Goal: Information Seeking & Learning: Compare options

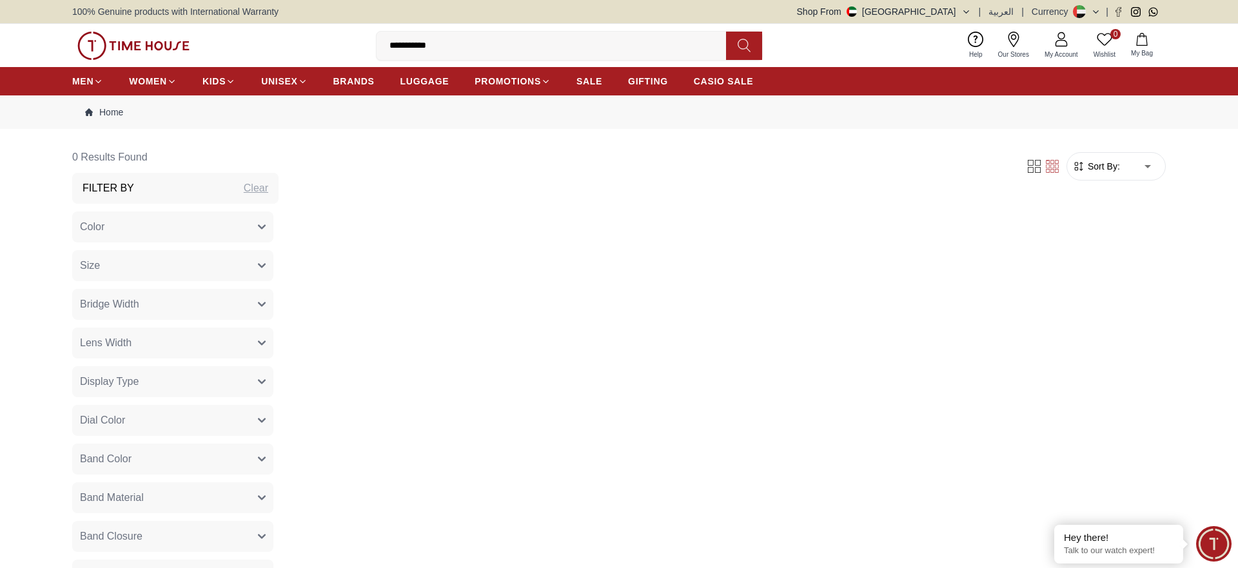
click at [473, 42] on input "**********" at bounding box center [557, 46] width 360 height 26
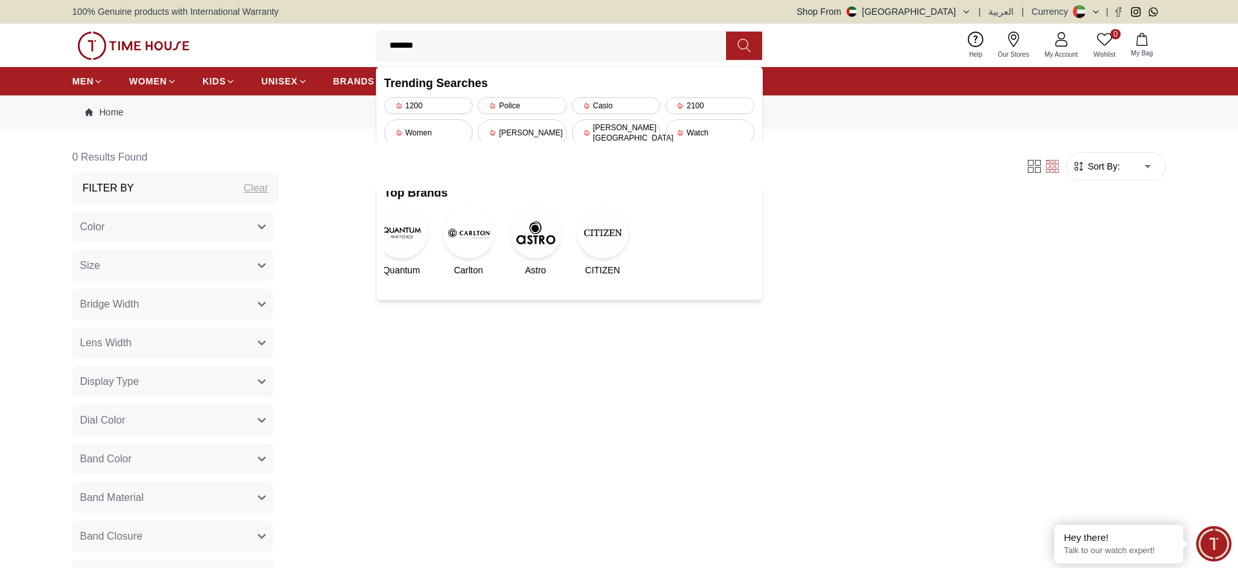
type input "******"
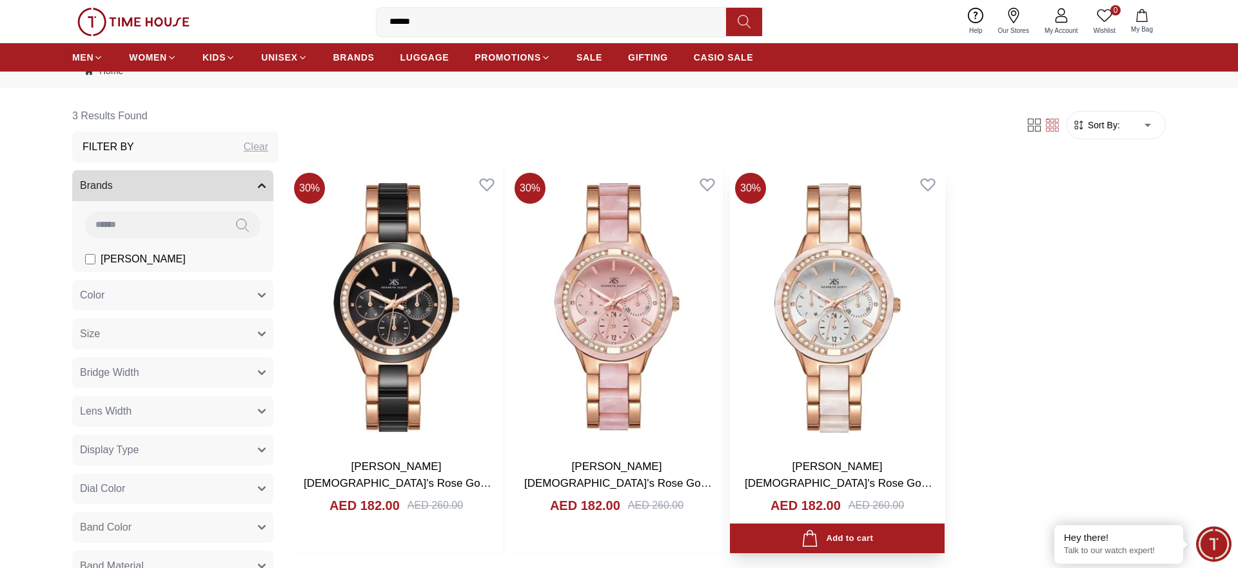
scroll to position [66, 0]
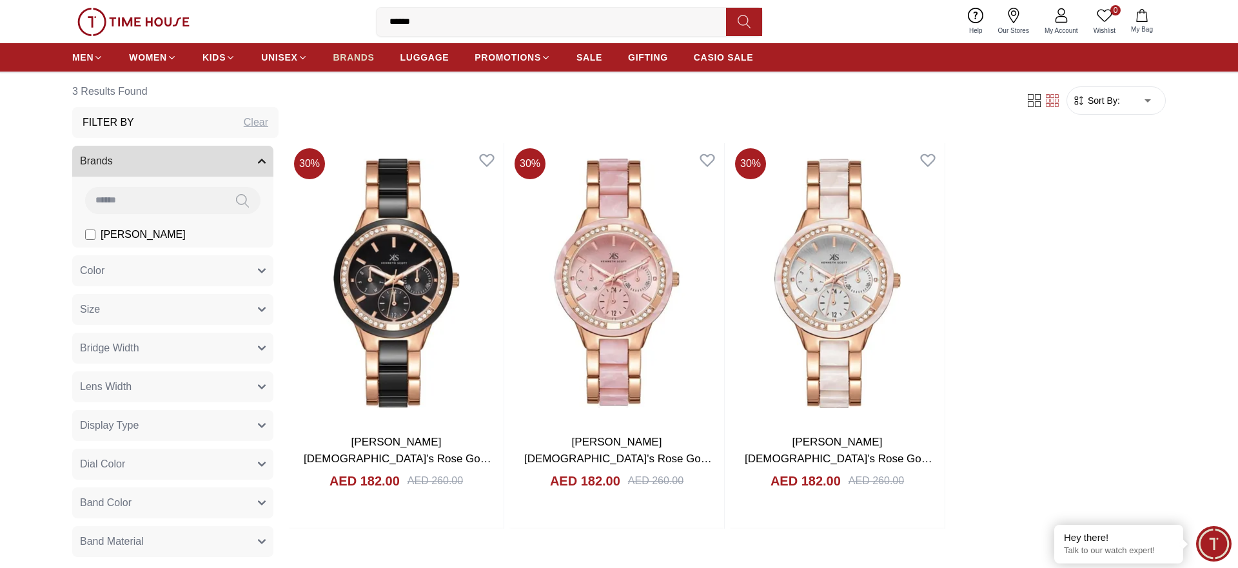
click at [348, 56] on span "BRANDS" at bounding box center [353, 57] width 41 height 13
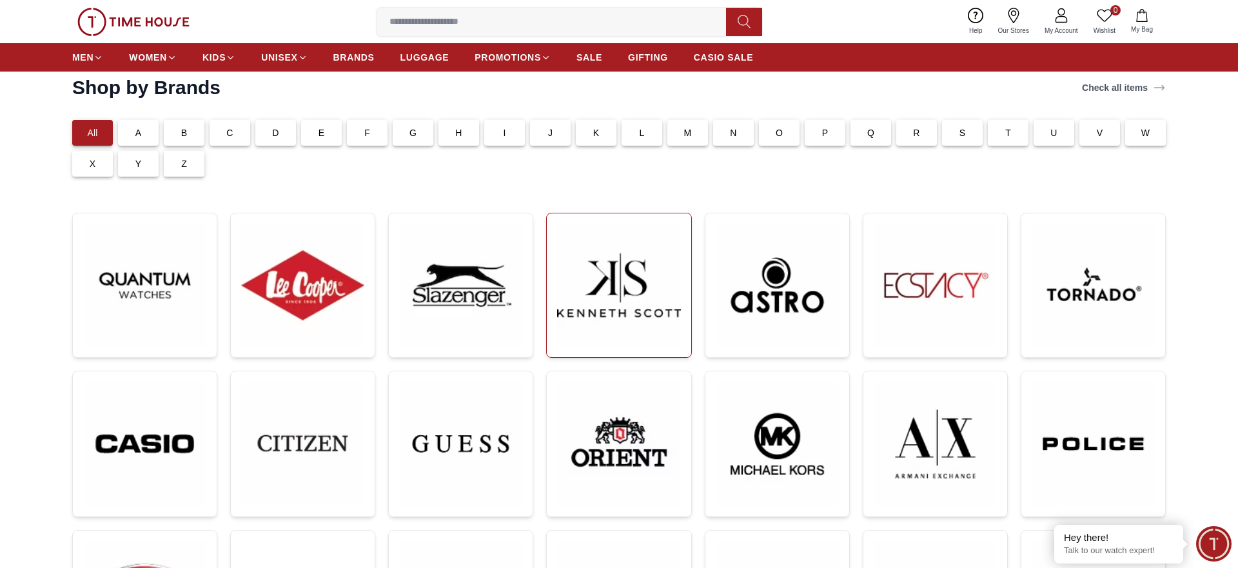
click at [571, 277] on img at bounding box center [618, 285] width 123 height 123
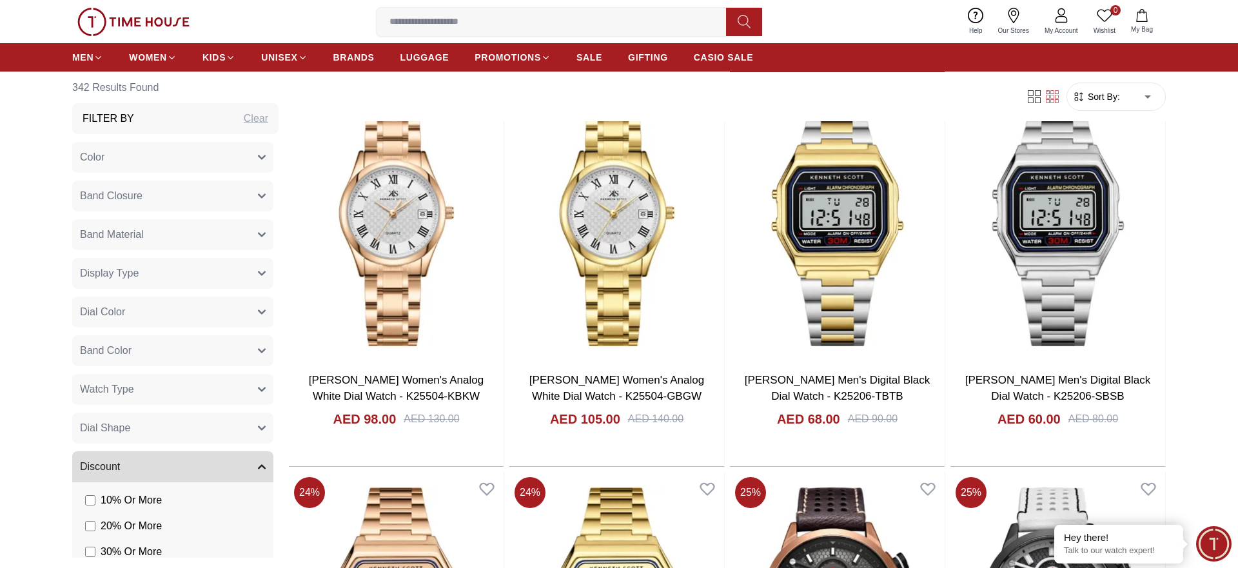
scroll to position [1842, 0]
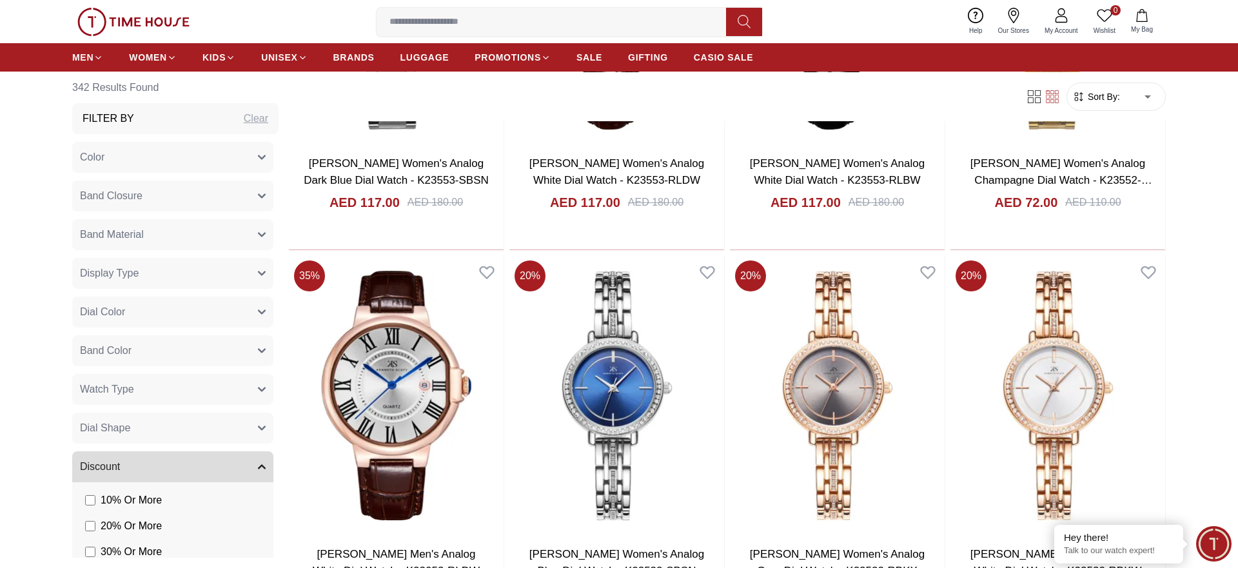
scroll to position [4277, 0]
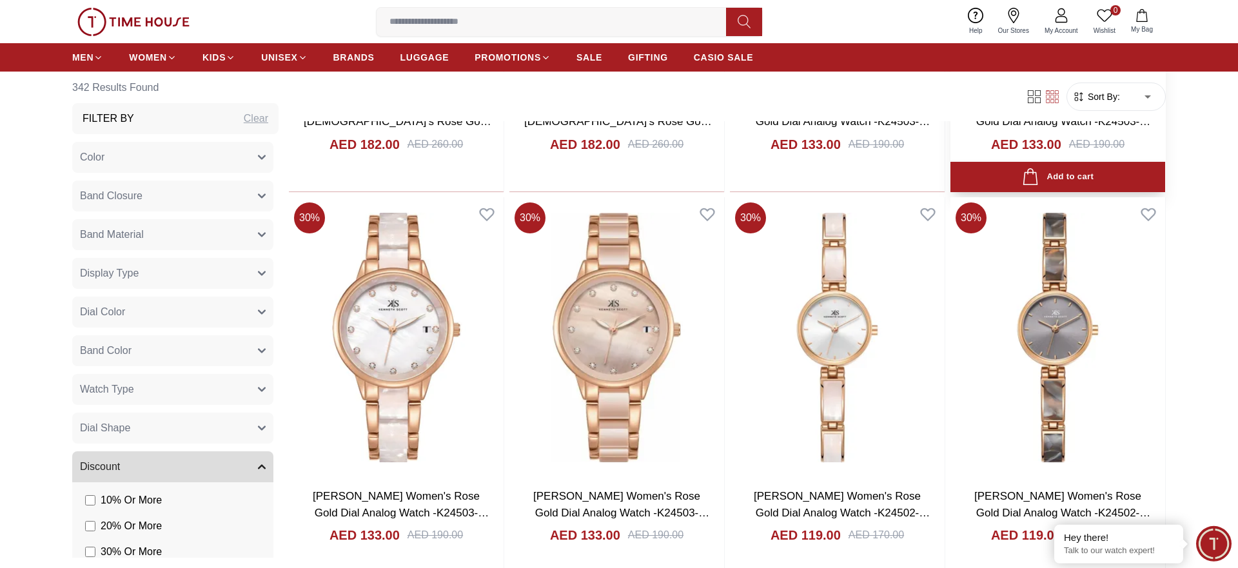
scroll to position [6448, 0]
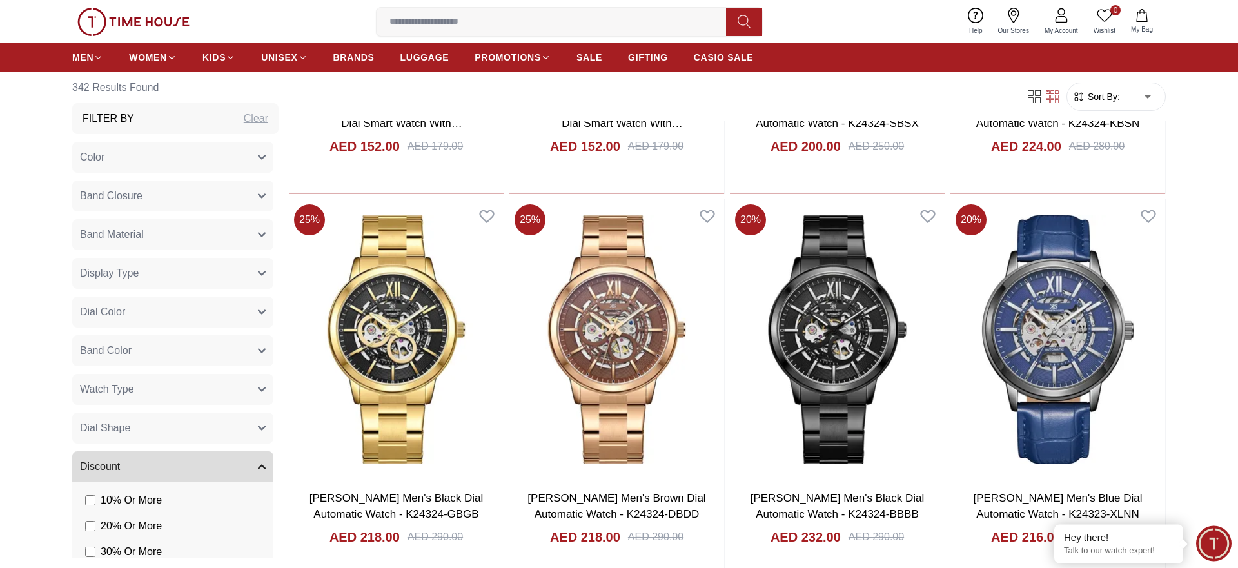
scroll to position [8882, 0]
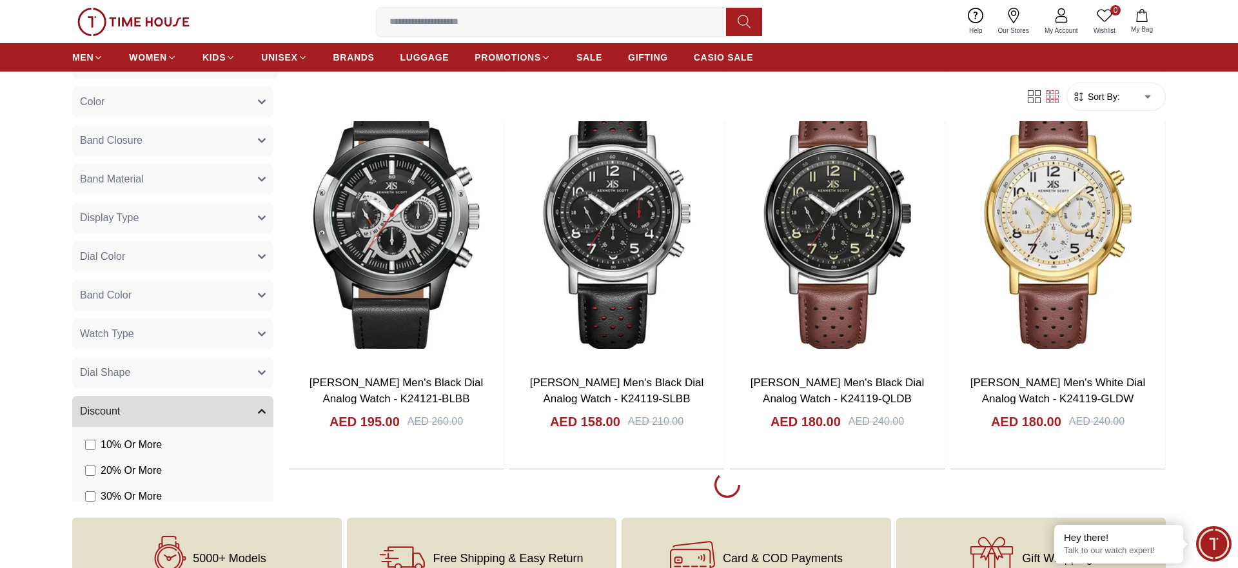
scroll to position [10264, 0]
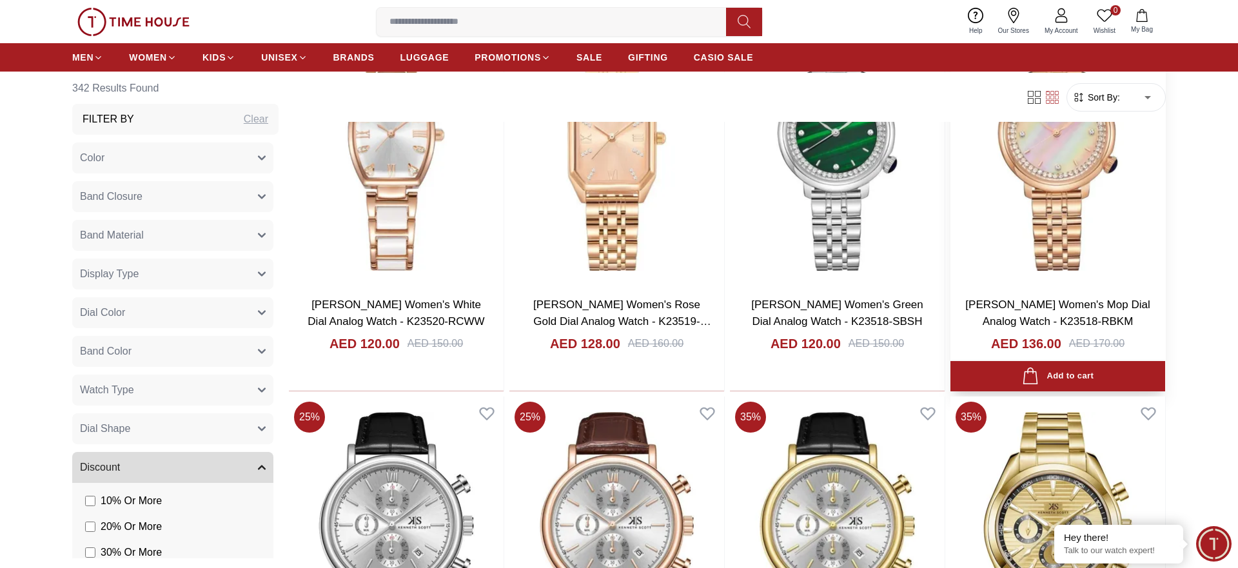
scroll to position [13290, 0]
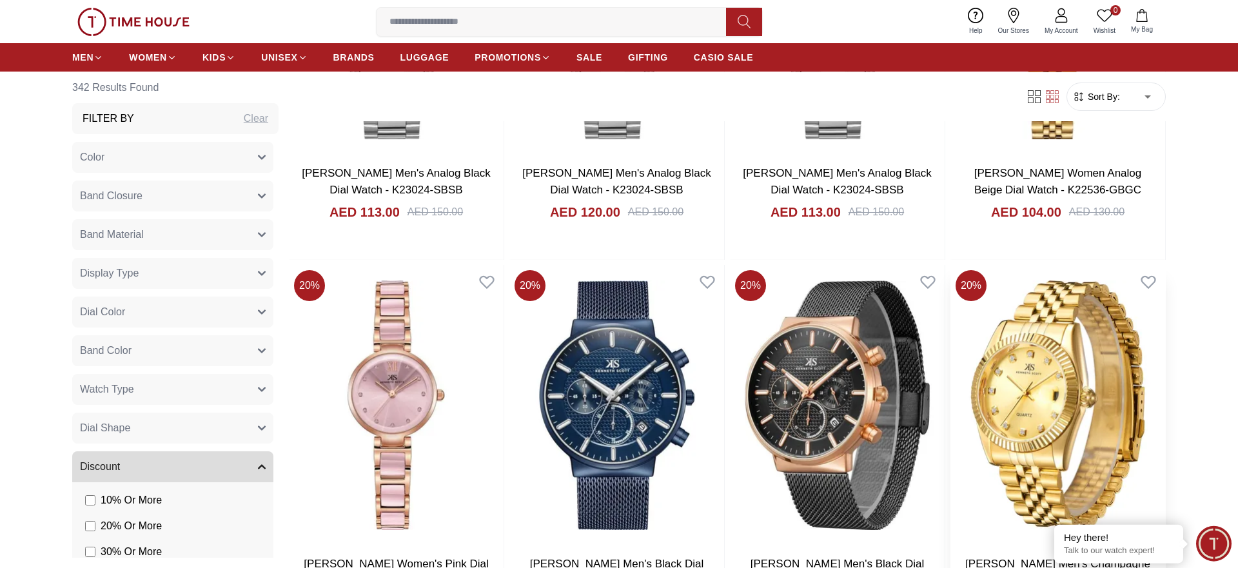
scroll to position [15132, 0]
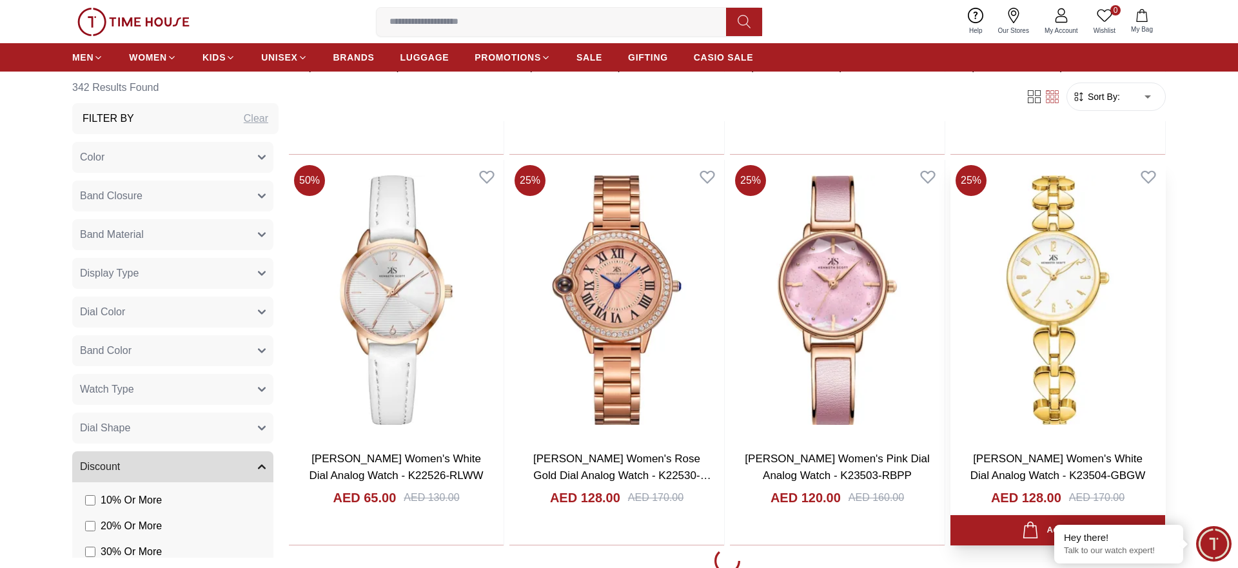
scroll to position [15988, 0]
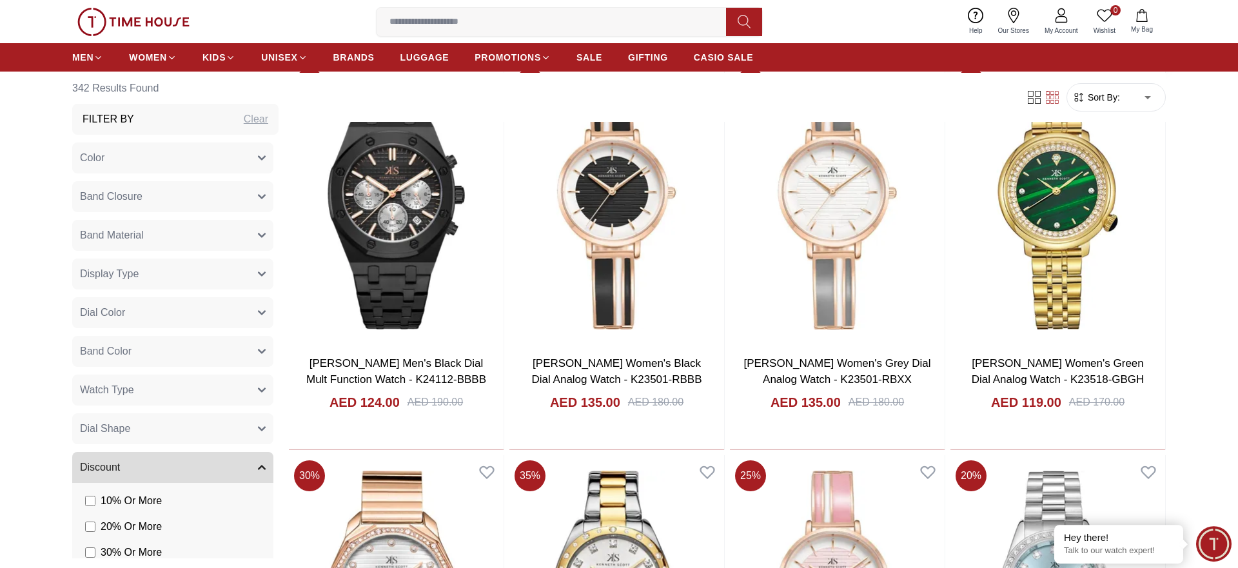
scroll to position [16580, 0]
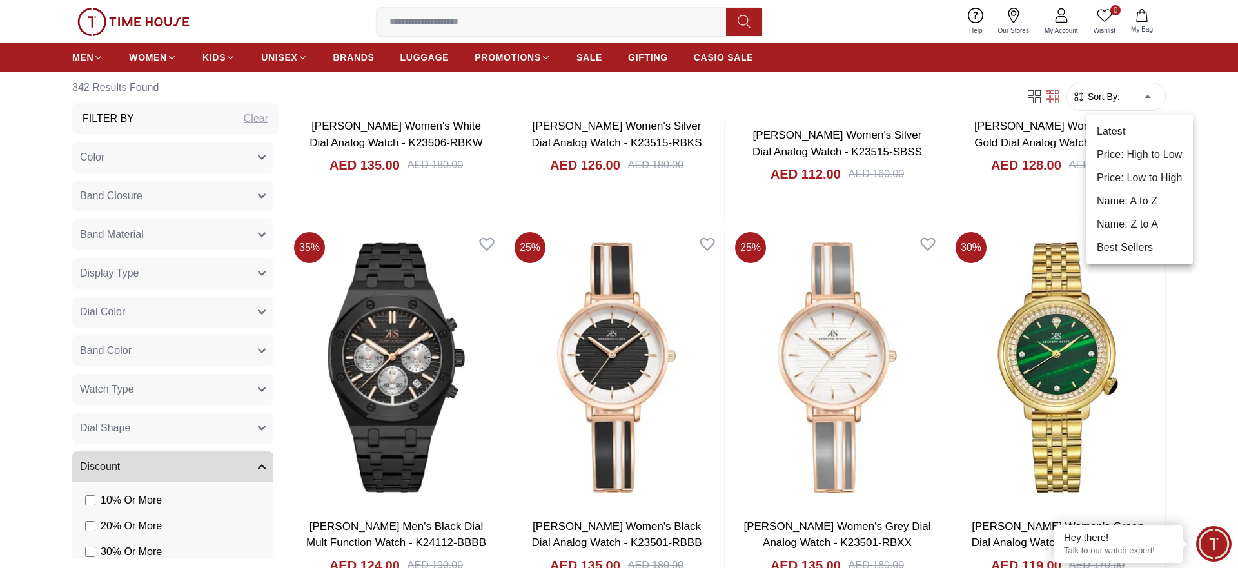
click at [1160, 175] on li "Price: Low to High" at bounding box center [1140, 177] width 106 height 23
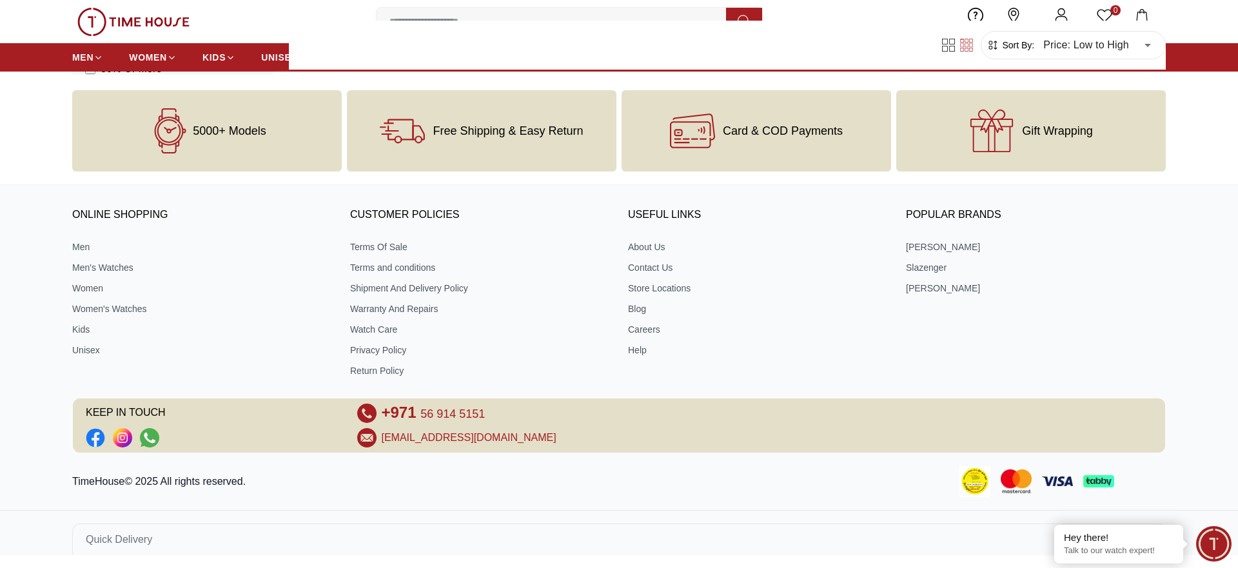
type input "*"
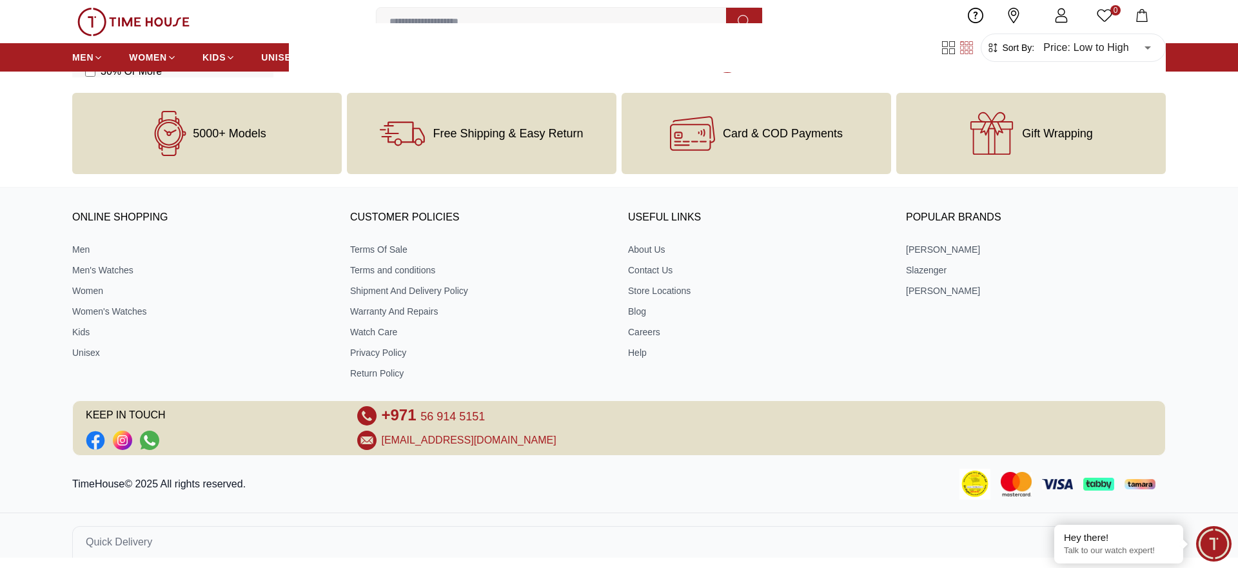
scroll to position [2658, 0]
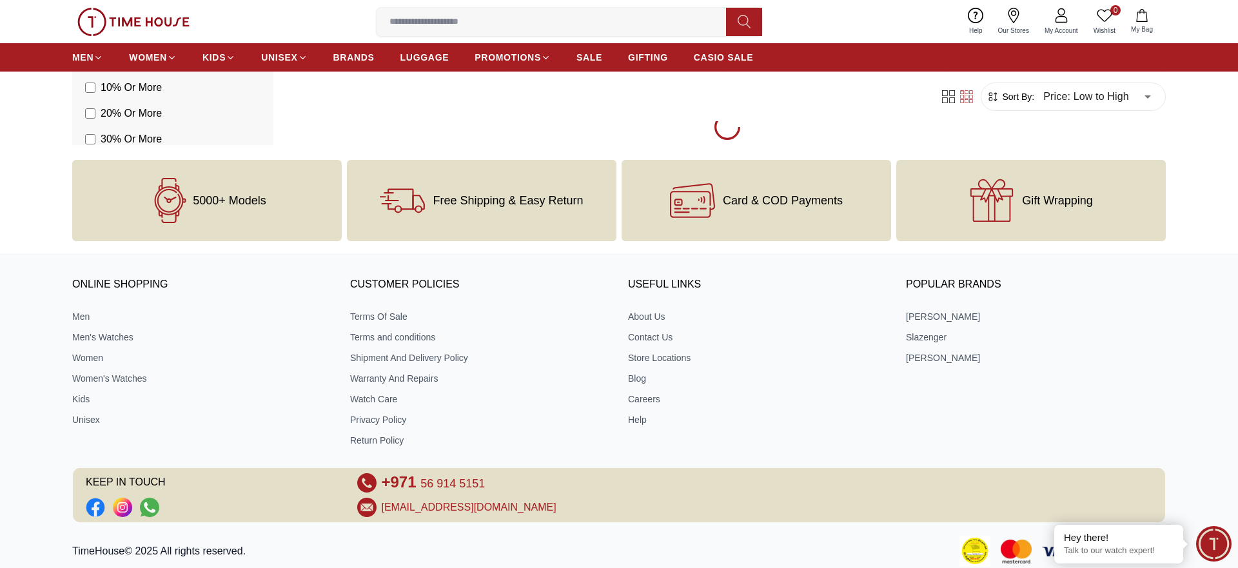
scroll to position [4566, 0]
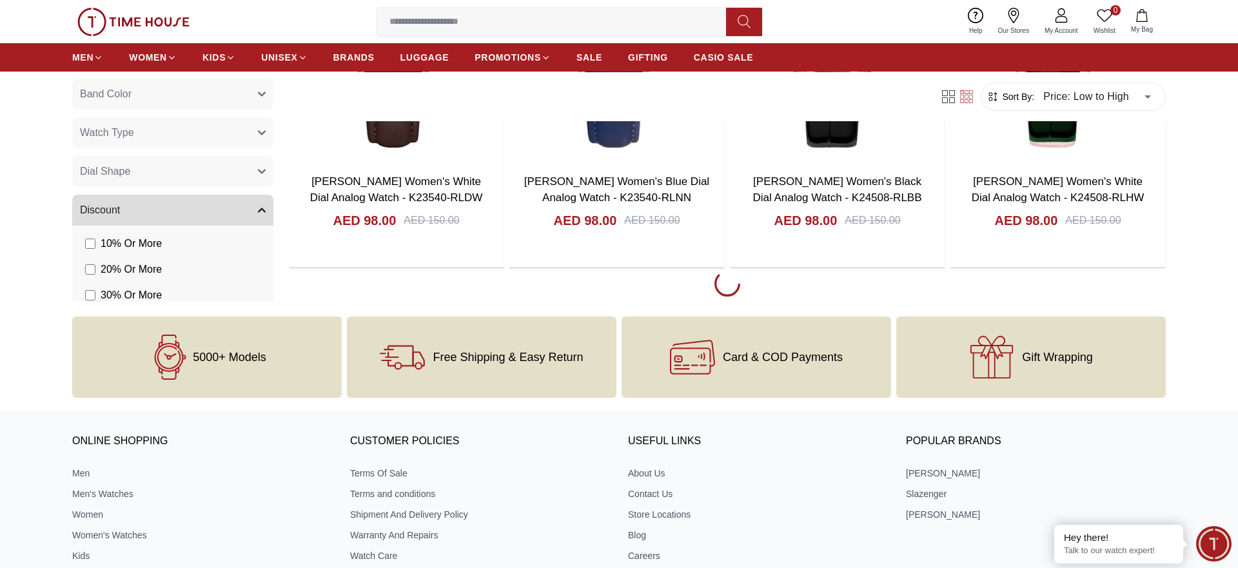
scroll to position [6566, 0]
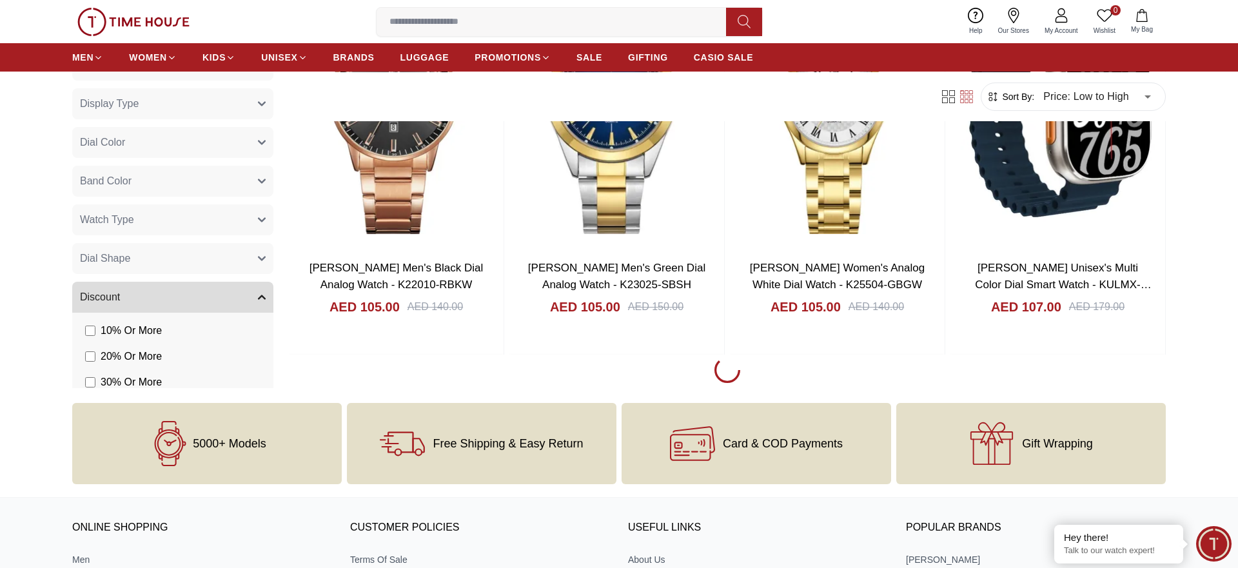
scroll to position [8342, 0]
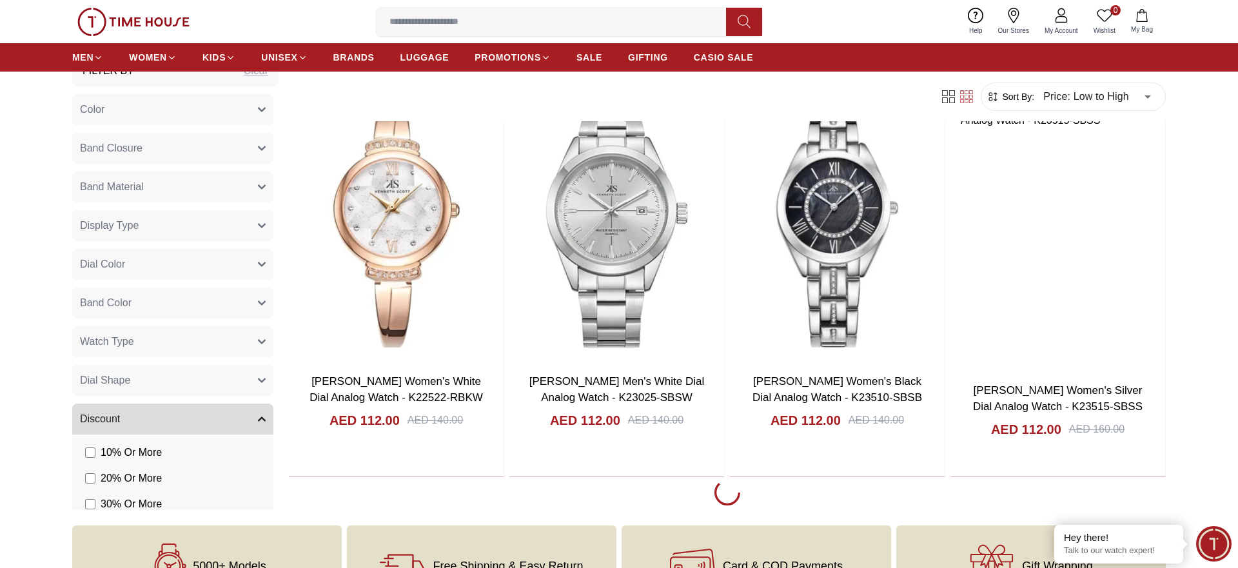
scroll to position [10250, 0]
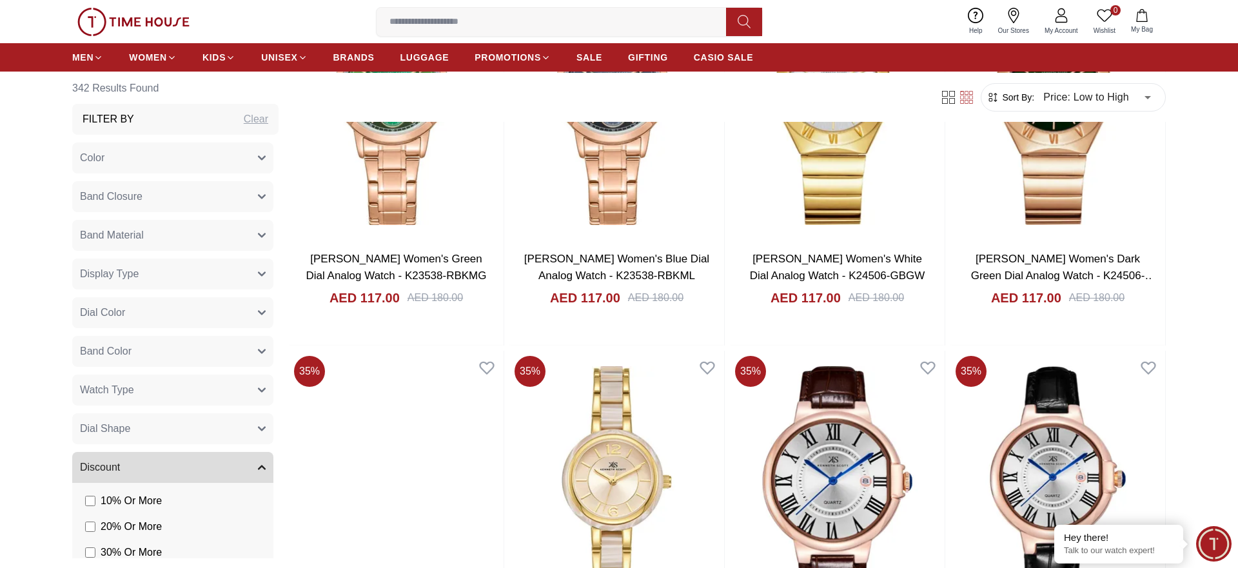
scroll to position [12619, 0]
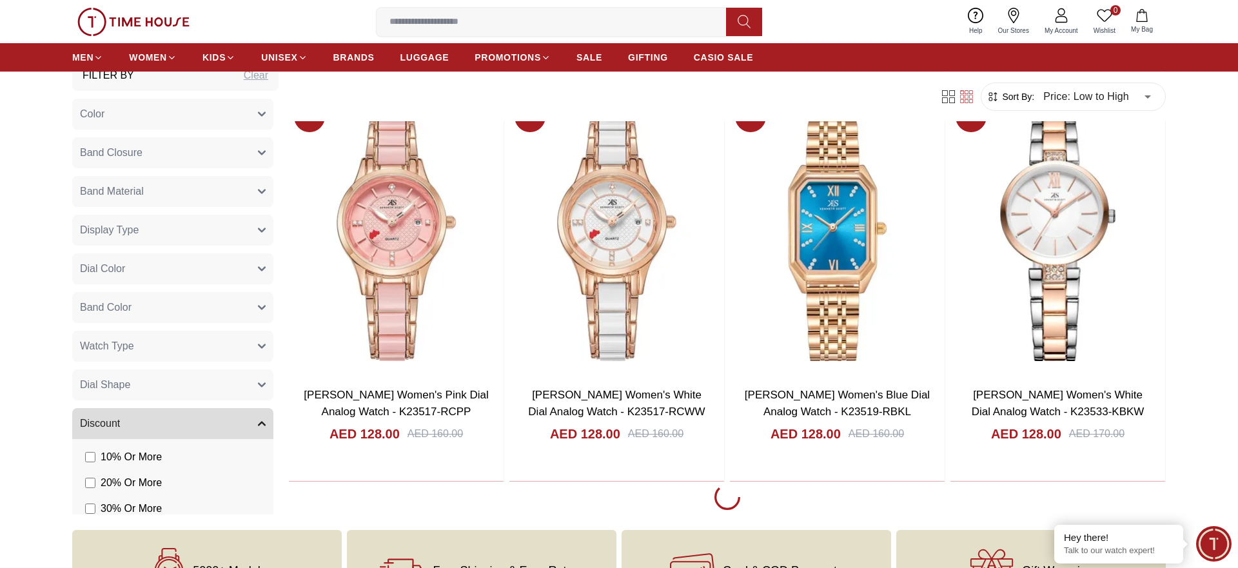
scroll to position [20119, 0]
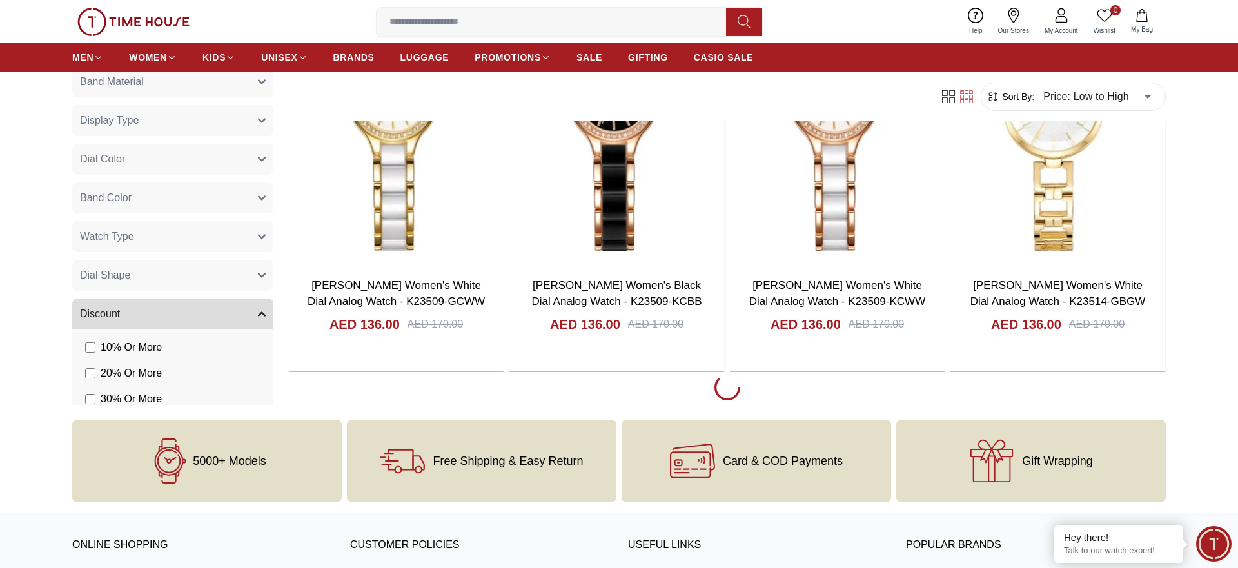
scroll to position [24196, 0]
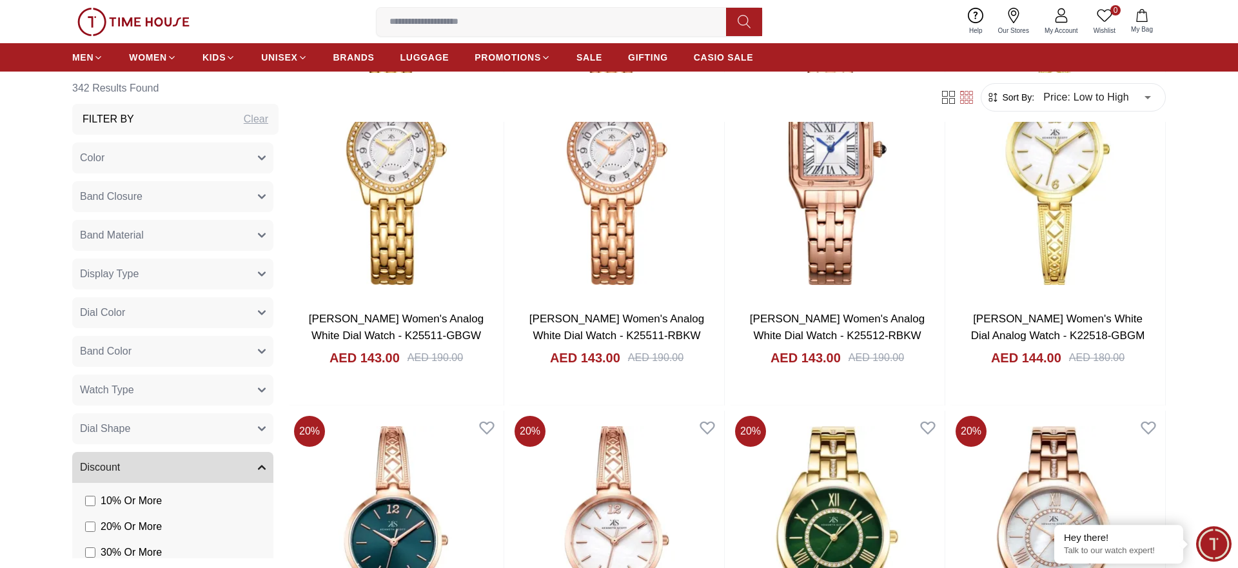
scroll to position [27573, 0]
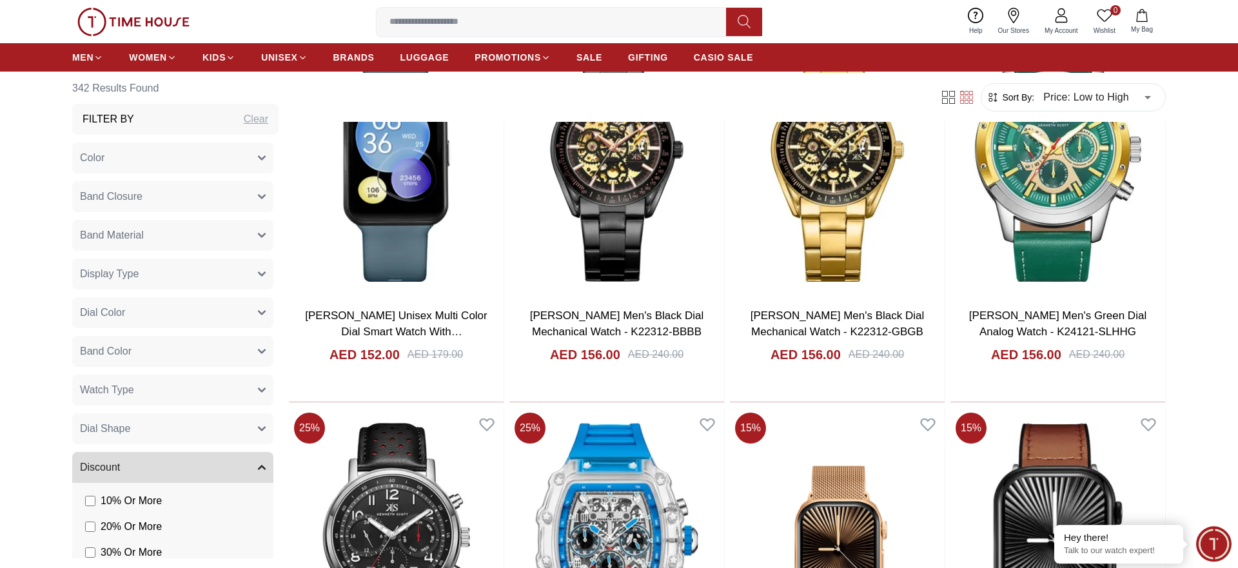
scroll to position [29458, 0]
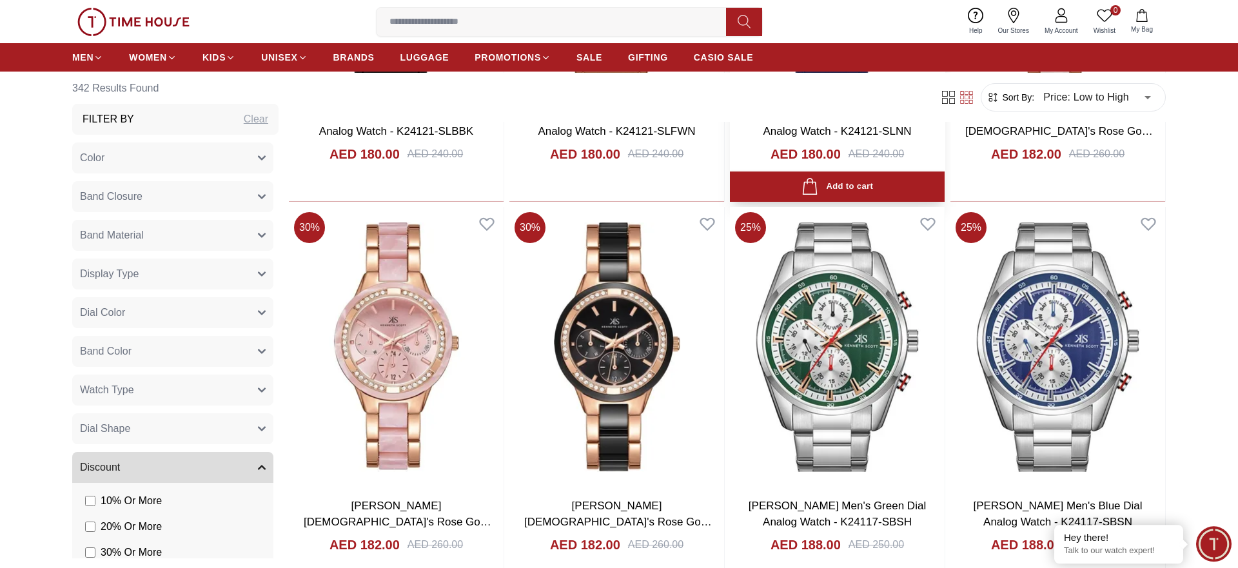
scroll to position [31369, 0]
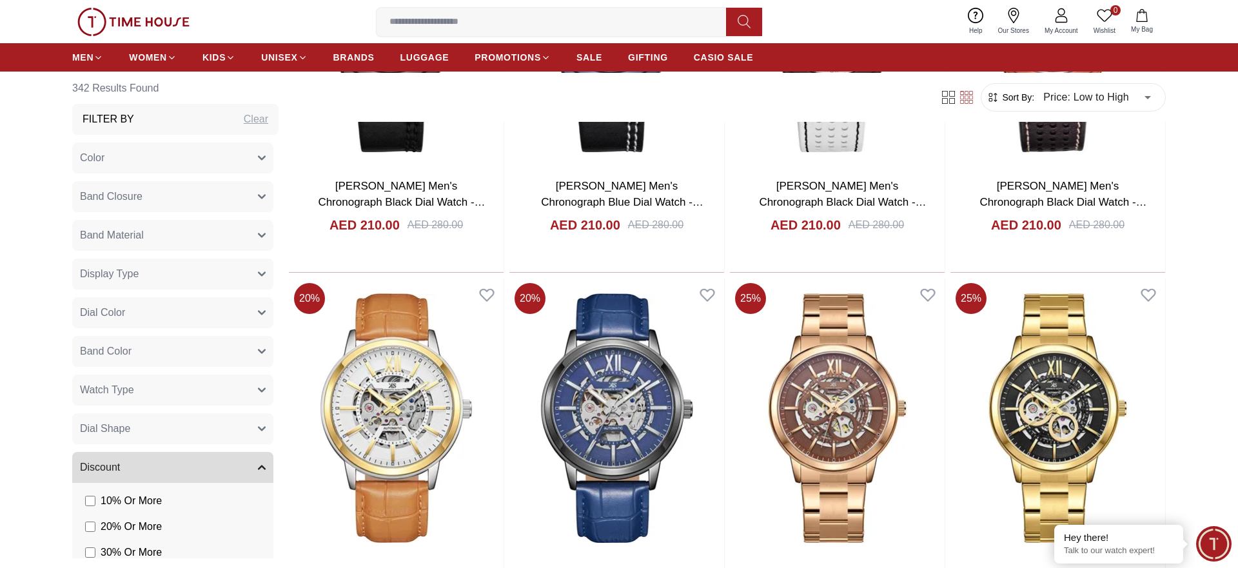
scroll to position [33474, 0]
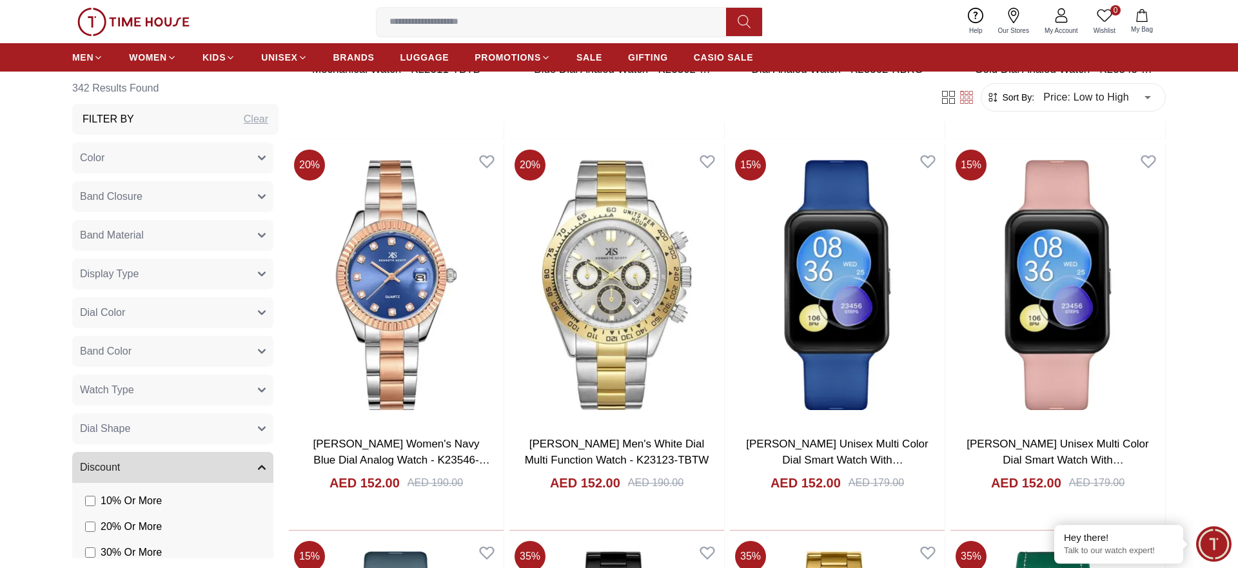
scroll to position [28803, 0]
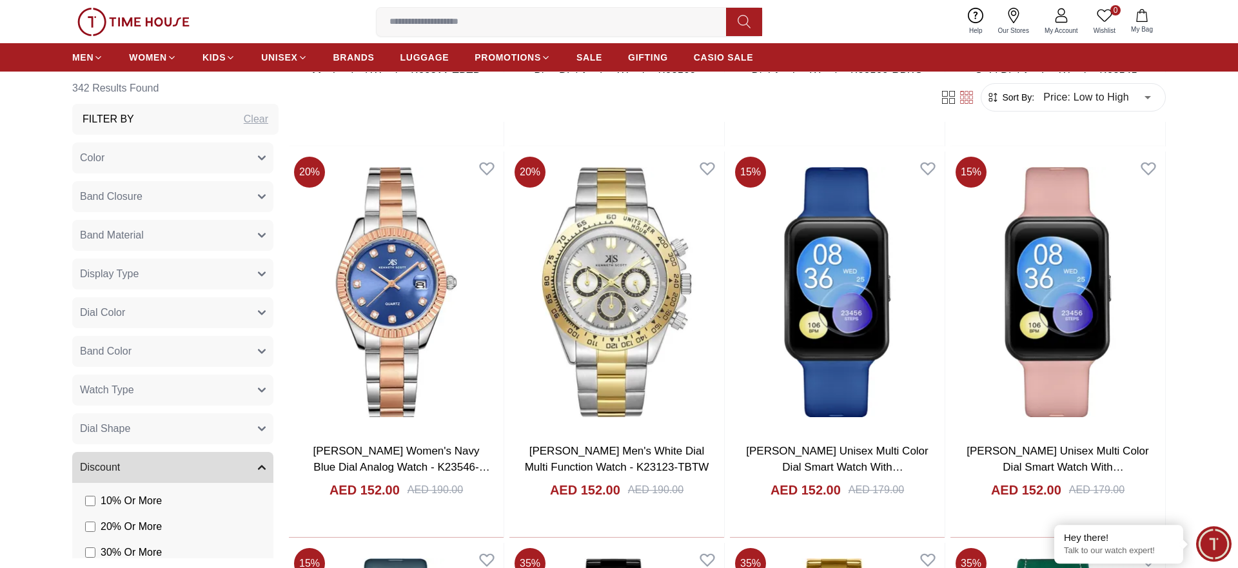
click at [379, 43] on div "0 Wishlist My Bag Trending Searches 1200 Police Casio 2100 Women Lee cooper Bev…" at bounding box center [619, 21] width 1094 height 43
click at [372, 53] on span "BRANDS" at bounding box center [353, 57] width 41 height 13
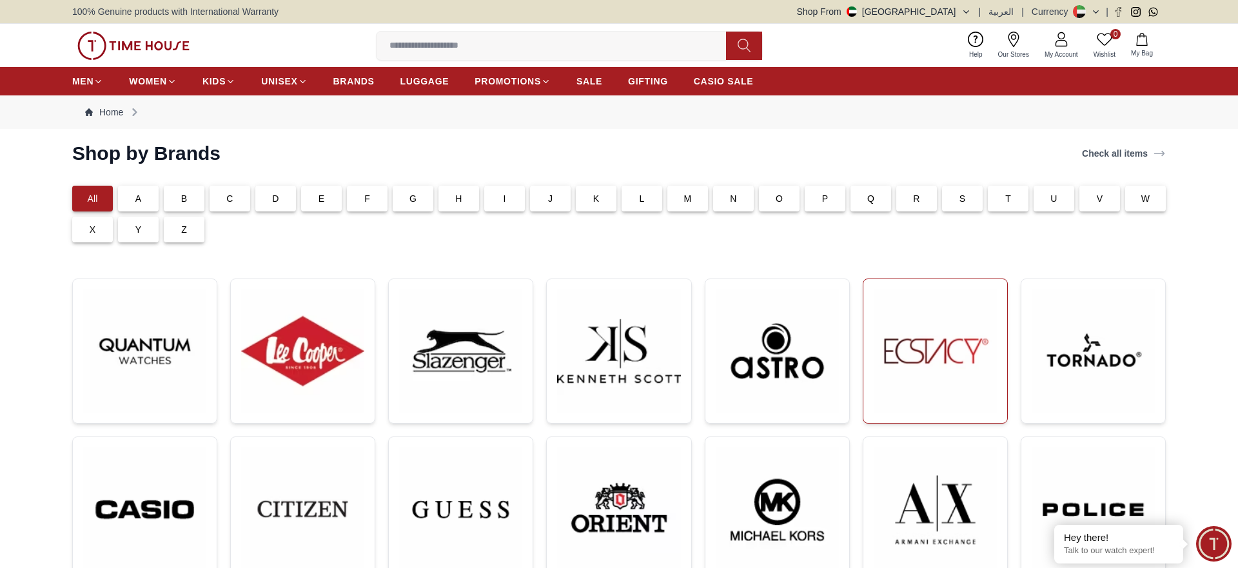
click at [960, 348] on img at bounding box center [935, 351] width 123 height 123
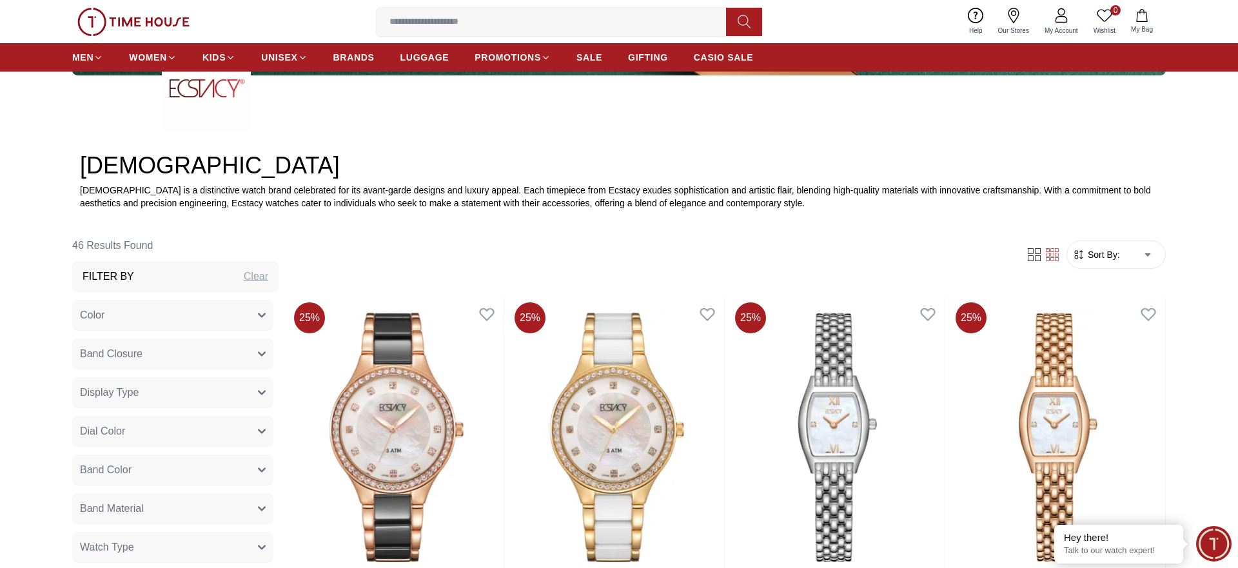
scroll to position [461, 0]
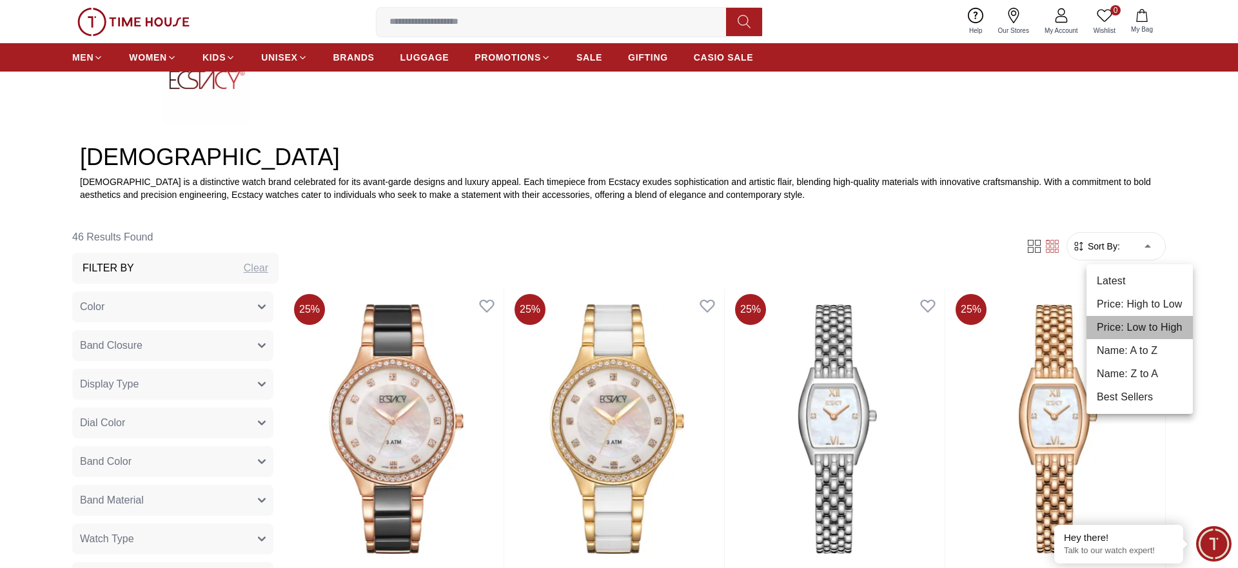
click at [1144, 322] on li "Price: Low to High" at bounding box center [1140, 327] width 106 height 23
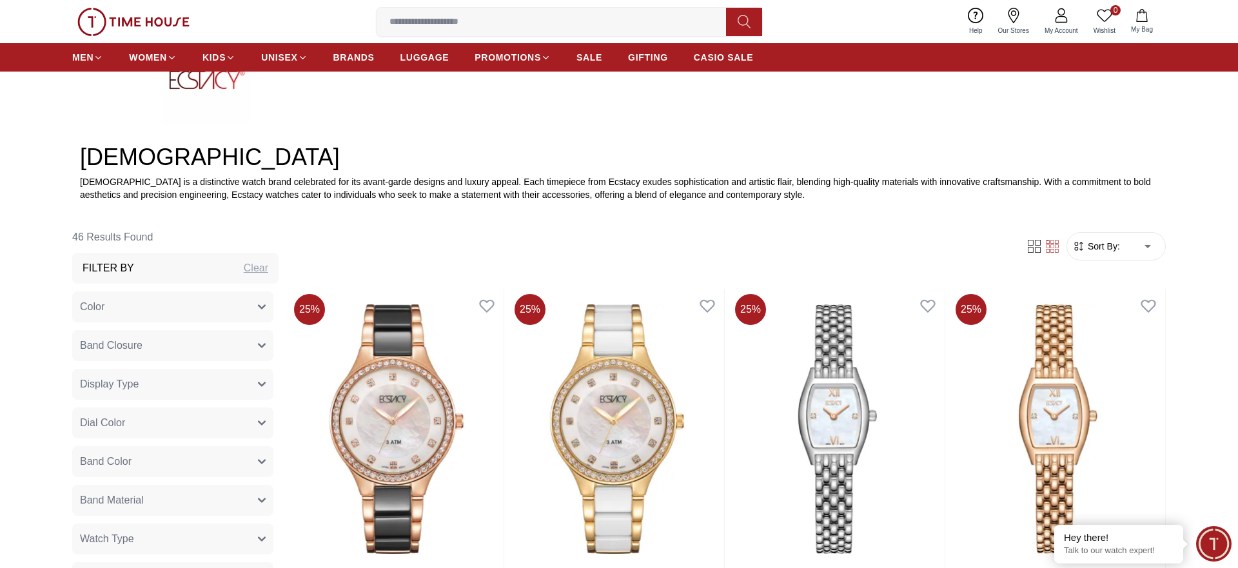
type input "*"
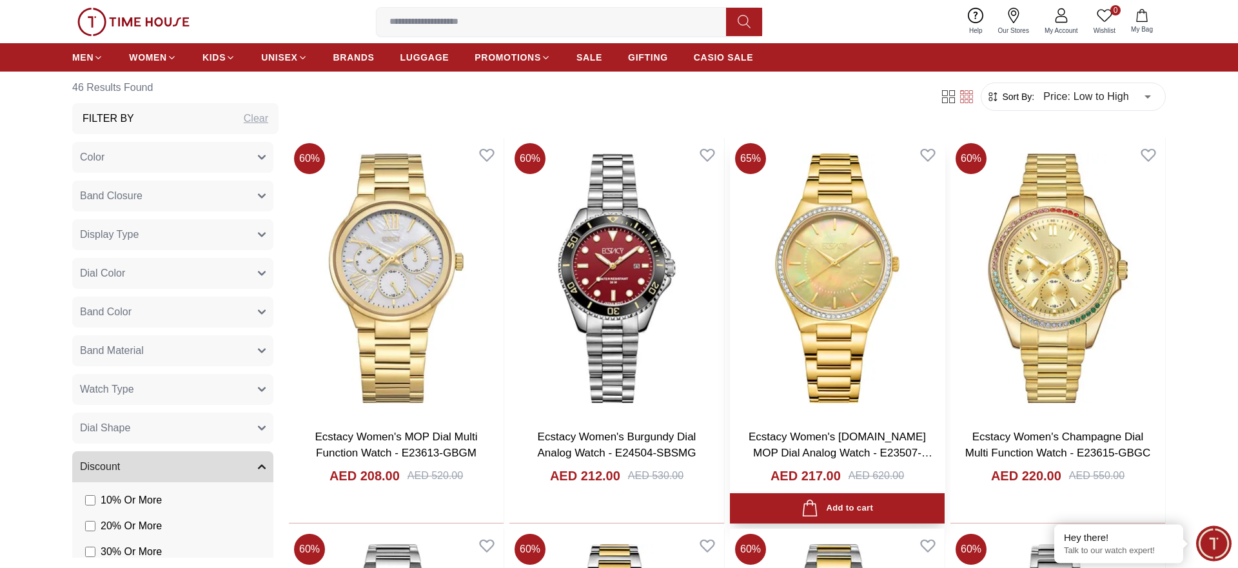
scroll to position [592, 0]
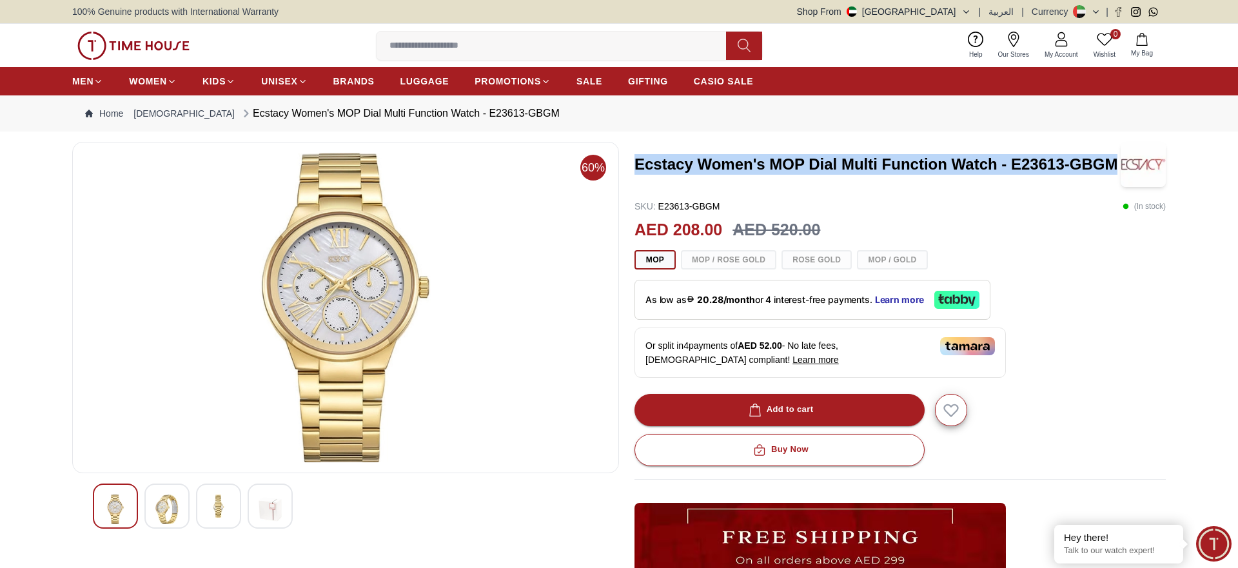
drag, startPoint x: 1120, startPoint y: 161, endPoint x: 633, endPoint y: 181, distance: 486.7
click at [633, 181] on div "60% Ecstacy Women's MOP Dial Multi Function Watch - E23613-GBGM SKU : E23613-GB…" at bounding box center [619, 452] width 1094 height 620
copy h3 "Ecstacy Women's MOP Dial Multi Function Watch - E23613-GBGM"
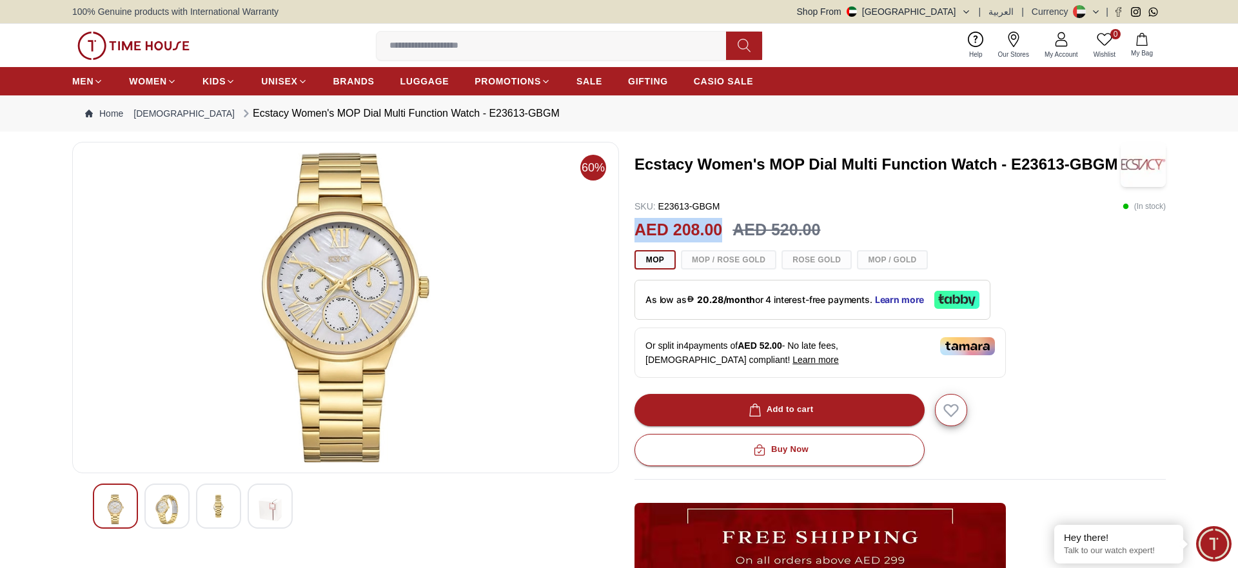
drag, startPoint x: 722, startPoint y: 234, endPoint x: 639, endPoint y: 230, distance: 83.3
click at [637, 230] on h2 "AED 208.00" at bounding box center [679, 230] width 88 height 25
copy h2 "AED 208.00"
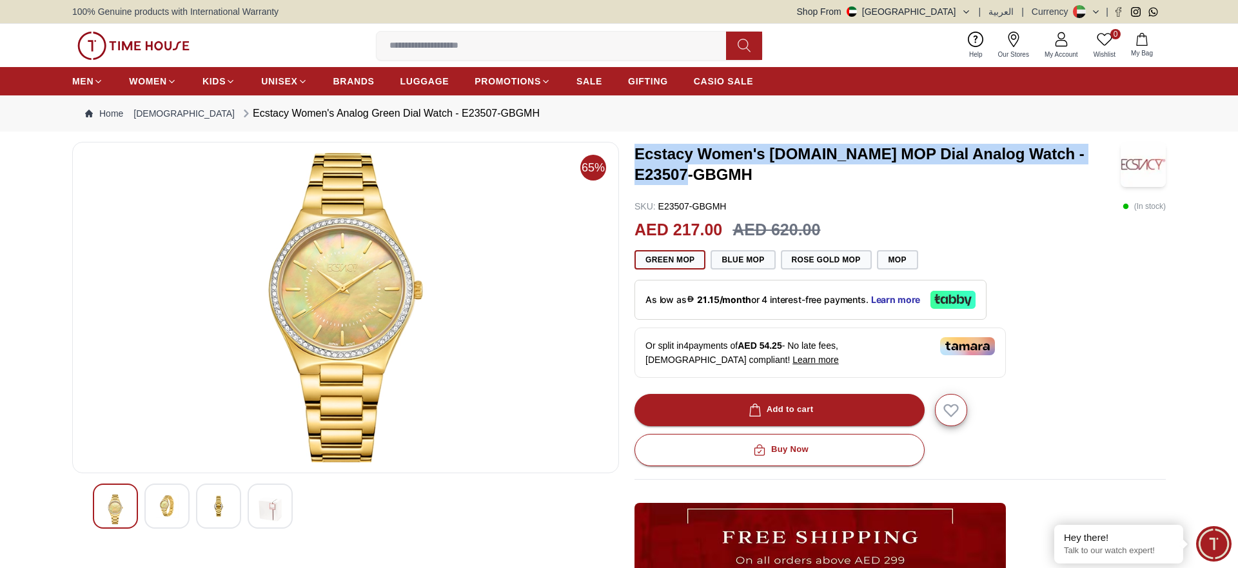
drag, startPoint x: 702, startPoint y: 177, endPoint x: 641, endPoint y: 154, distance: 66.4
click at [638, 152] on h3 "Ecstacy Women's M.Green MOP Dial Analog Watch - E23507-GBGMH" at bounding box center [878, 164] width 486 height 41
copy h3 "Ecstacy Women's M.Green MOP Dial Analog Watch - E23507-GBGMH"
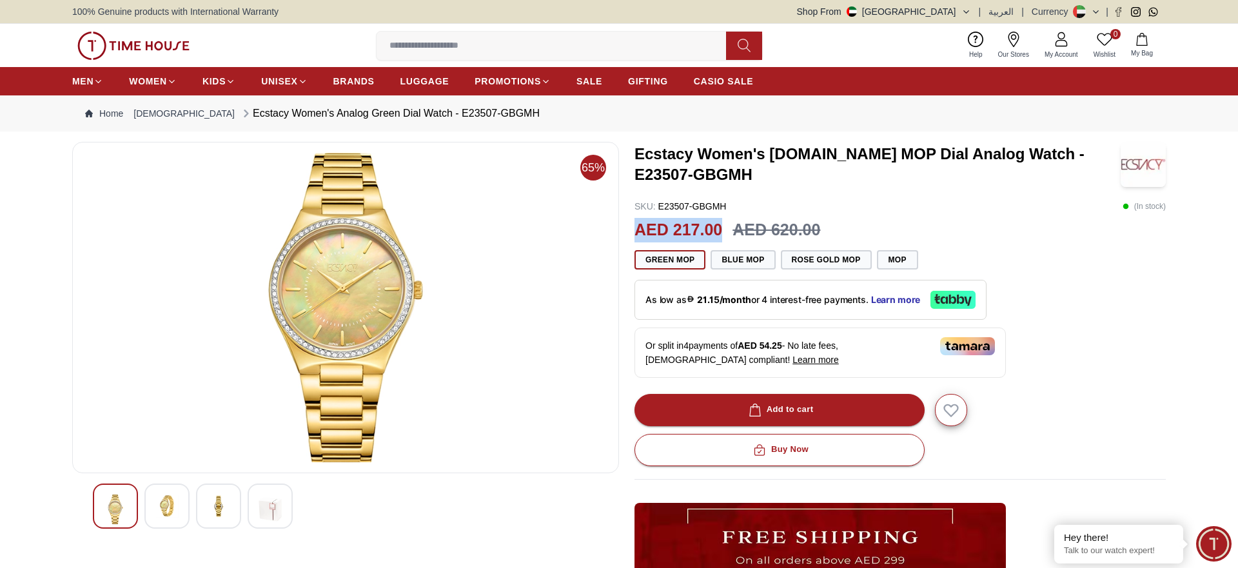
drag, startPoint x: 721, startPoint y: 230, endPoint x: 637, endPoint y: 230, distance: 83.9
click at [637, 230] on h2 "AED 217.00" at bounding box center [679, 230] width 88 height 25
copy h2 "AED 217.00"
